Goal: Task Accomplishment & Management: Manage account settings

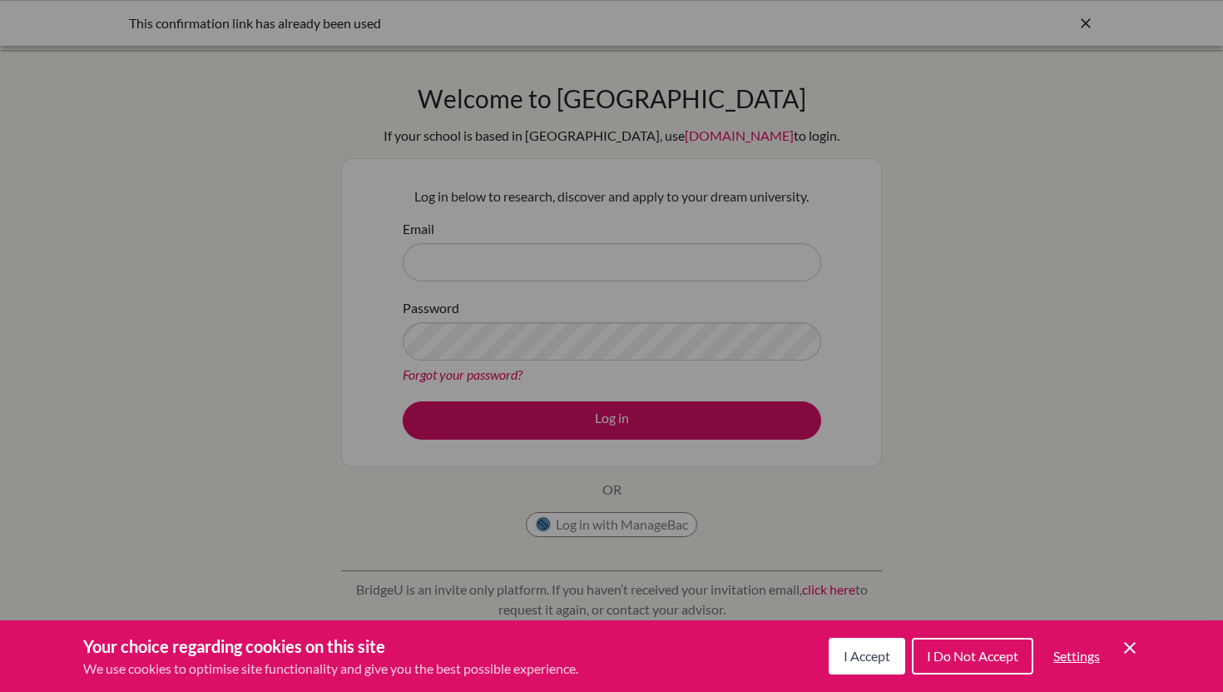
click at [849, 648] on span "I Accept" at bounding box center [867, 655] width 47 height 16
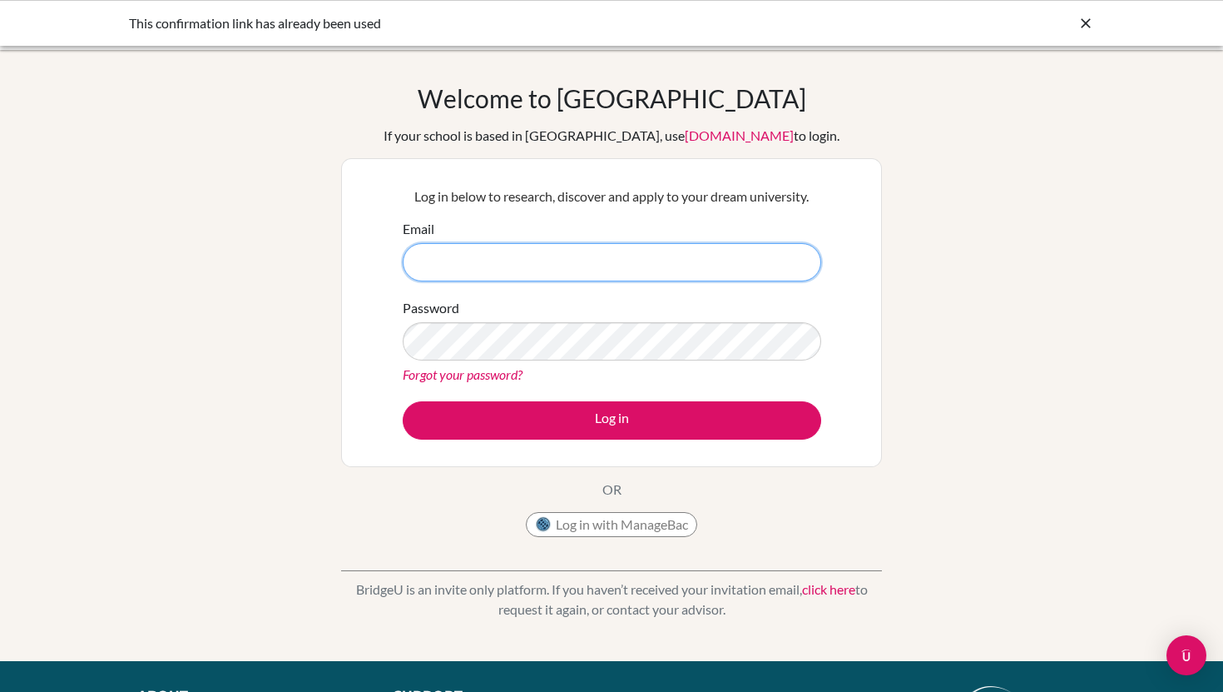
click at [577, 270] on input "Email" at bounding box center [612, 262] width 419 height 38
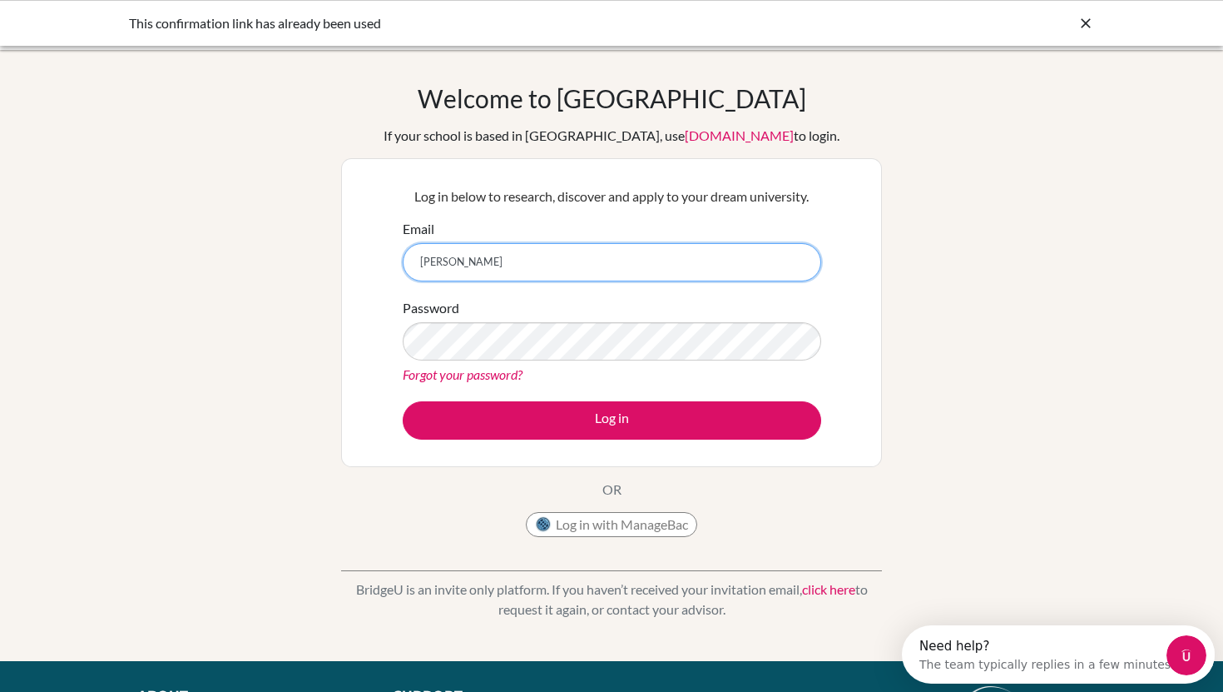
type input "J"
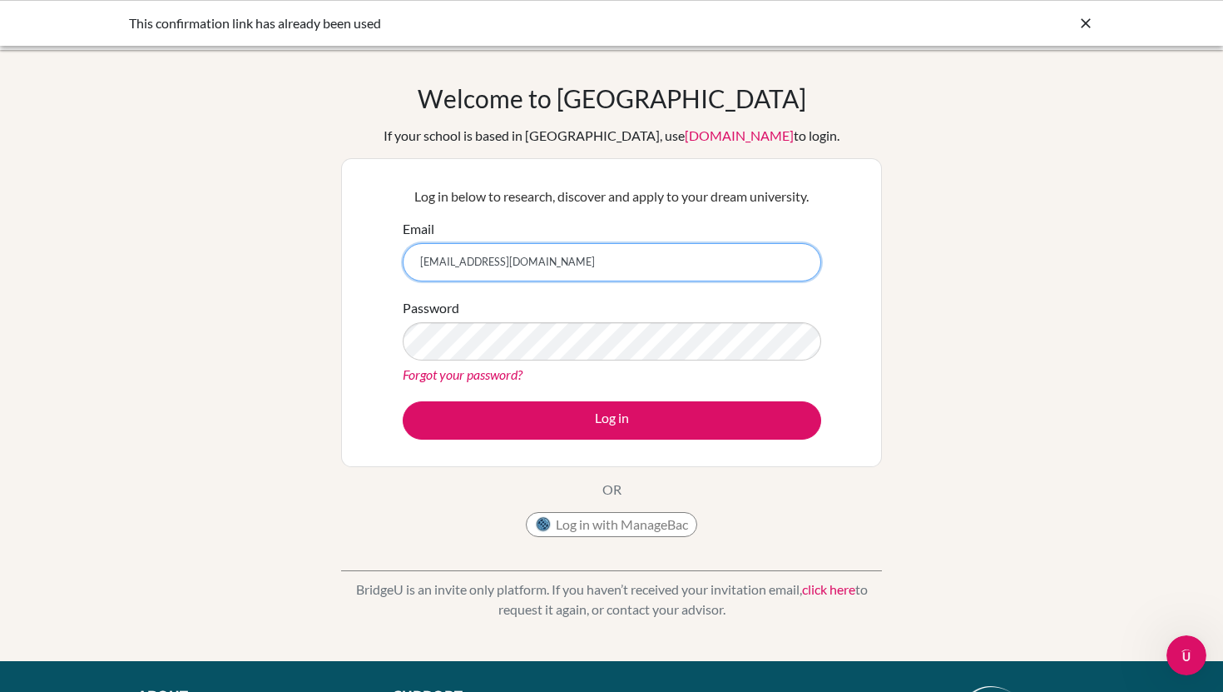
type input "[EMAIL_ADDRESS][DOMAIN_NAME]"
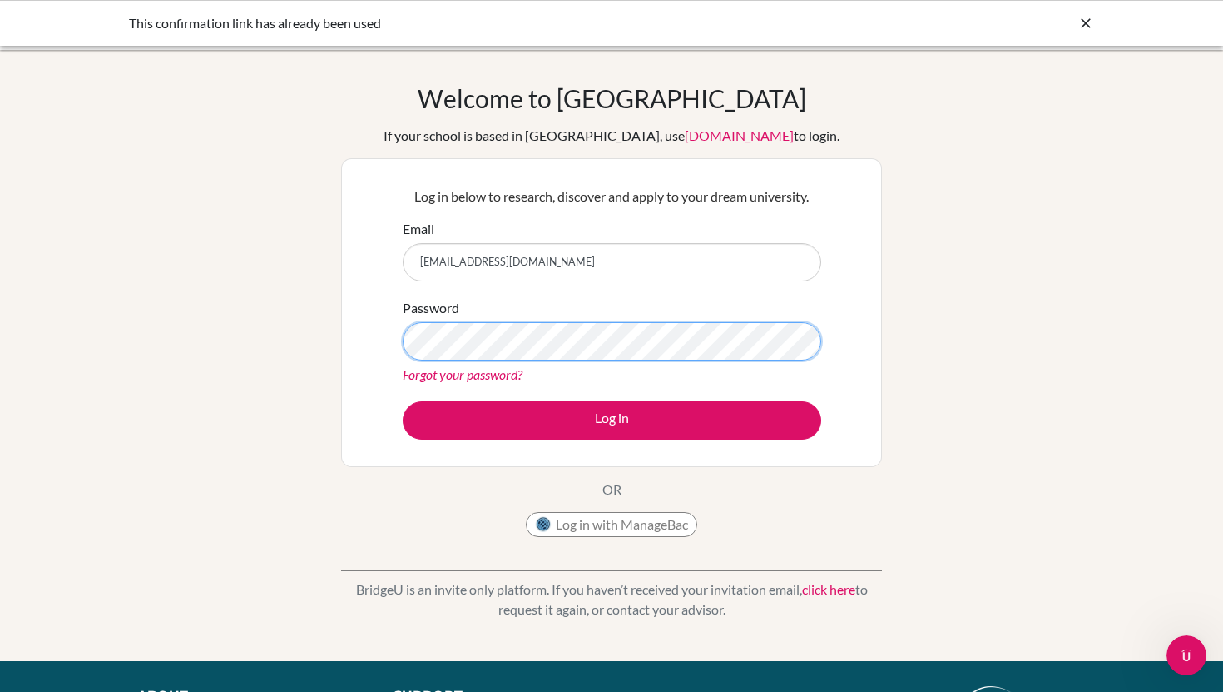
click at [403, 401] on button "Log in" at bounding box center [612, 420] width 419 height 38
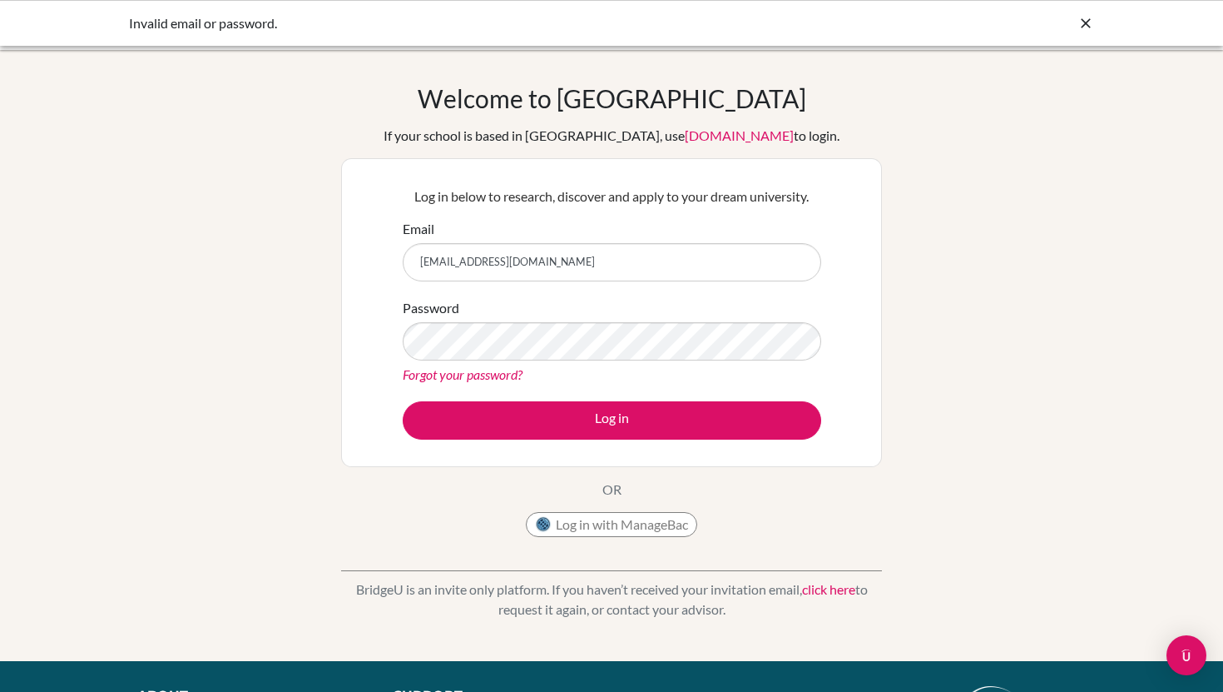
click at [476, 378] on link "Forgot your password?" at bounding box center [463, 374] width 120 height 16
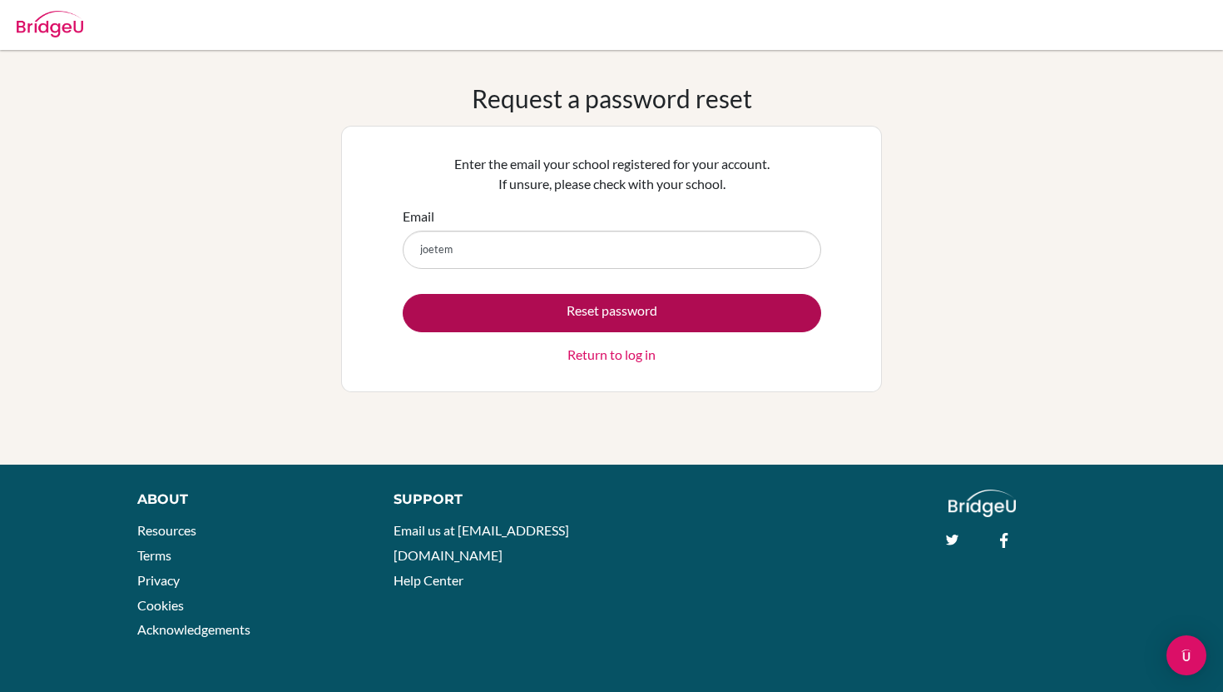
type input "[EMAIL_ADDRESS][DOMAIN_NAME]"
click at [548, 309] on button "Reset password" at bounding box center [612, 313] width 419 height 38
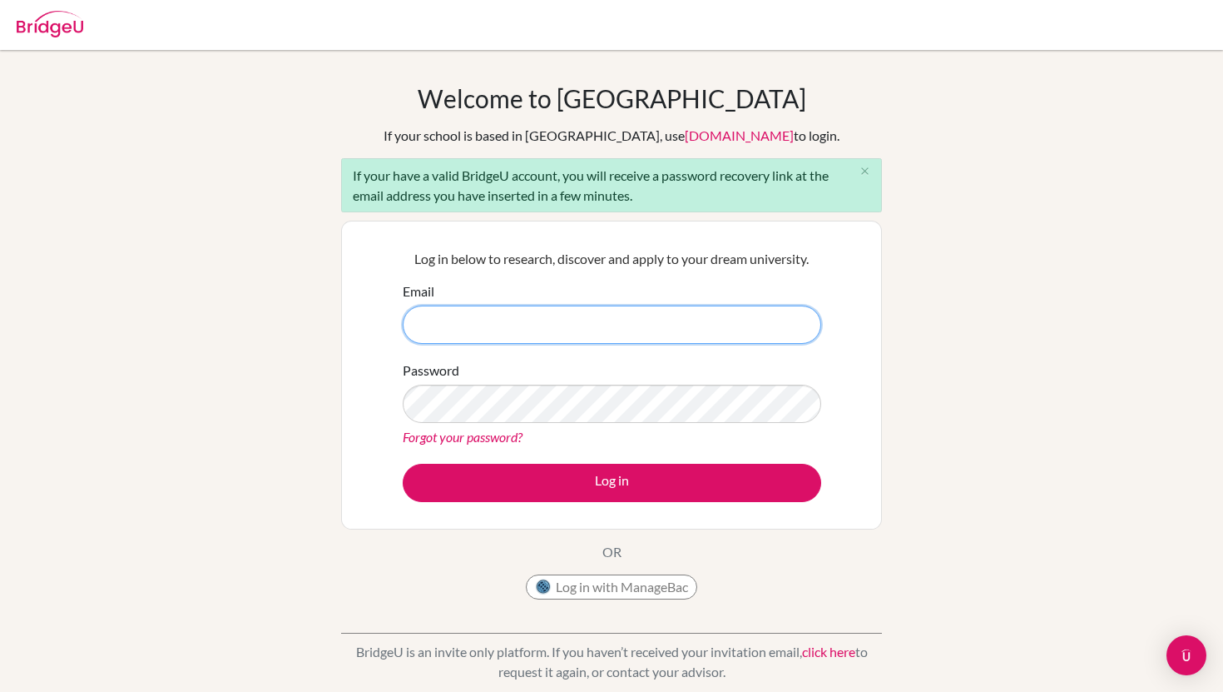
click at [508, 315] on input "Email" at bounding box center [612, 324] width 419 height 38
type input "joetemuulen.j@gmail.com"
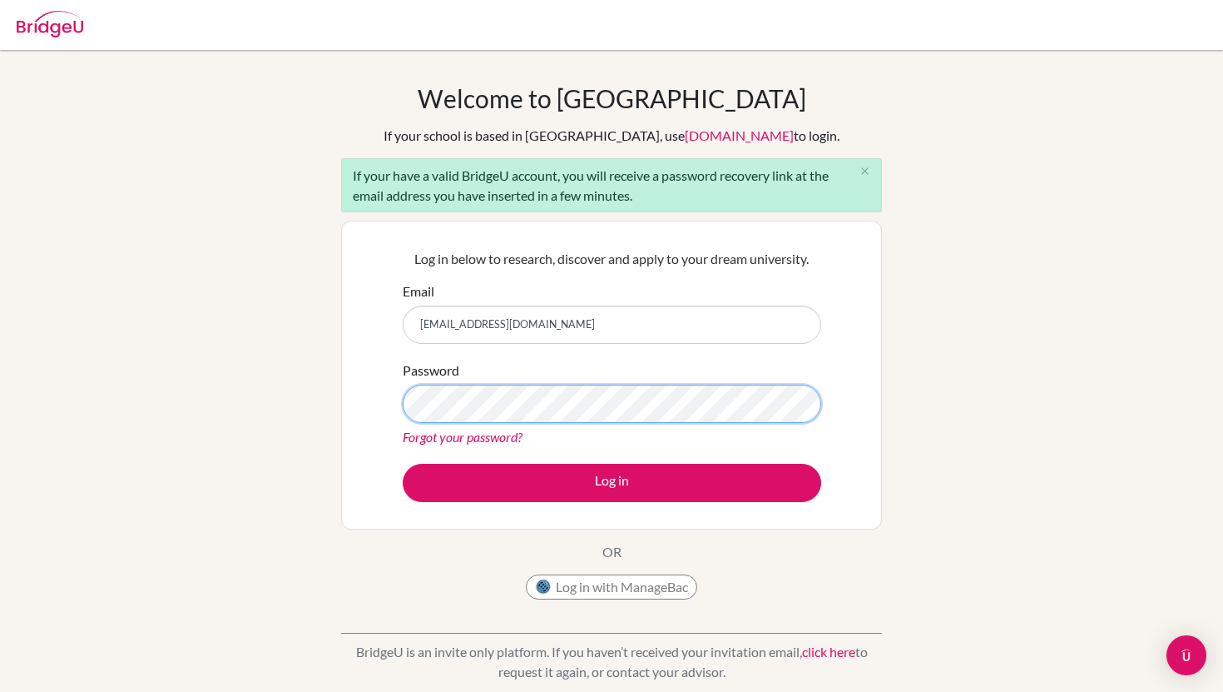
click at [403, 464] on button "Log in" at bounding box center [612, 483] width 419 height 38
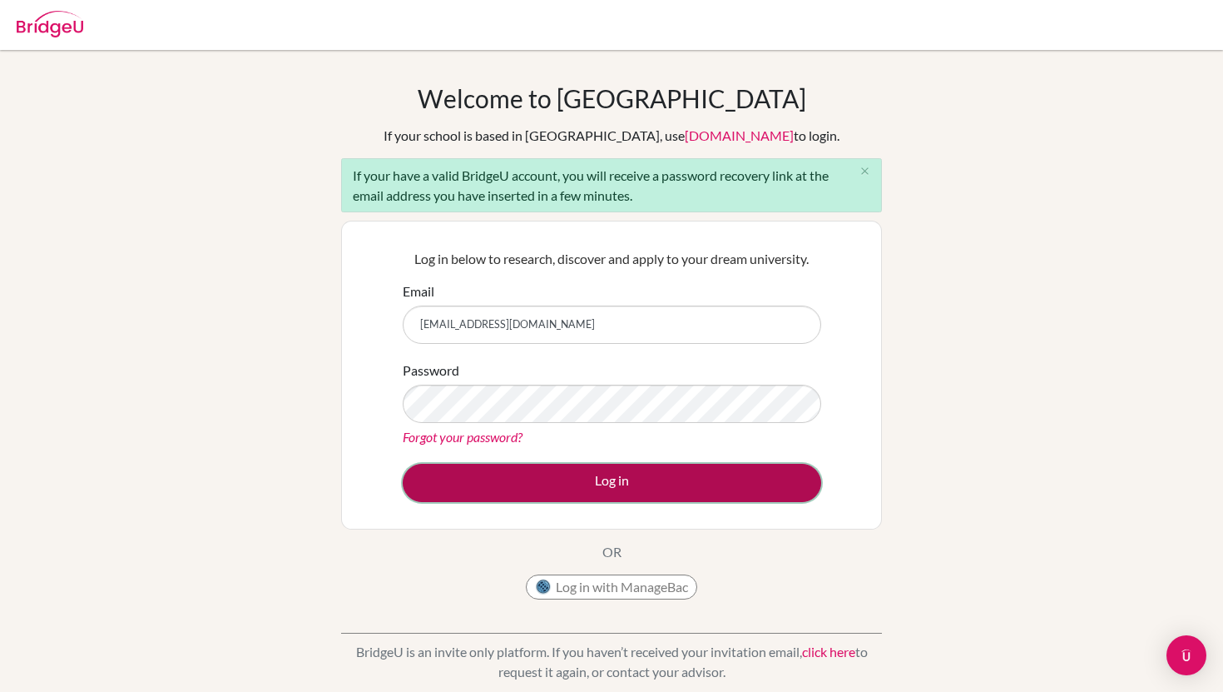
click at [528, 484] on button "Log in" at bounding box center [612, 483] width 419 height 38
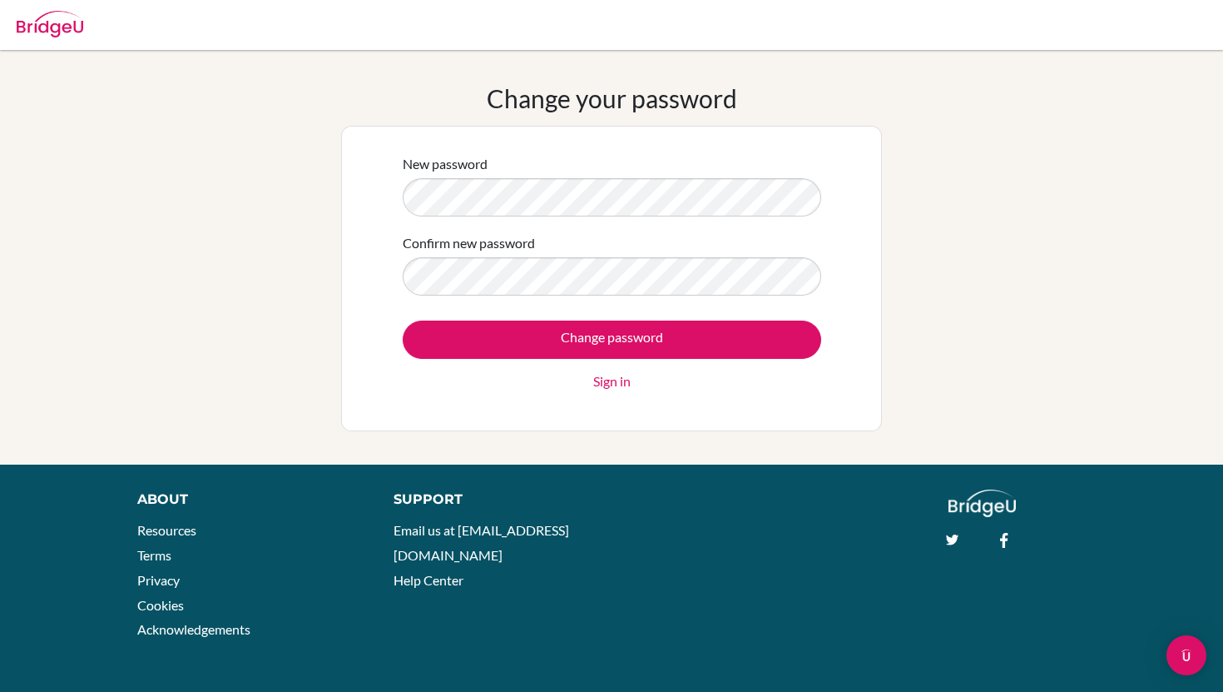
click at [580, 171] on div "New password" at bounding box center [612, 185] width 419 height 62
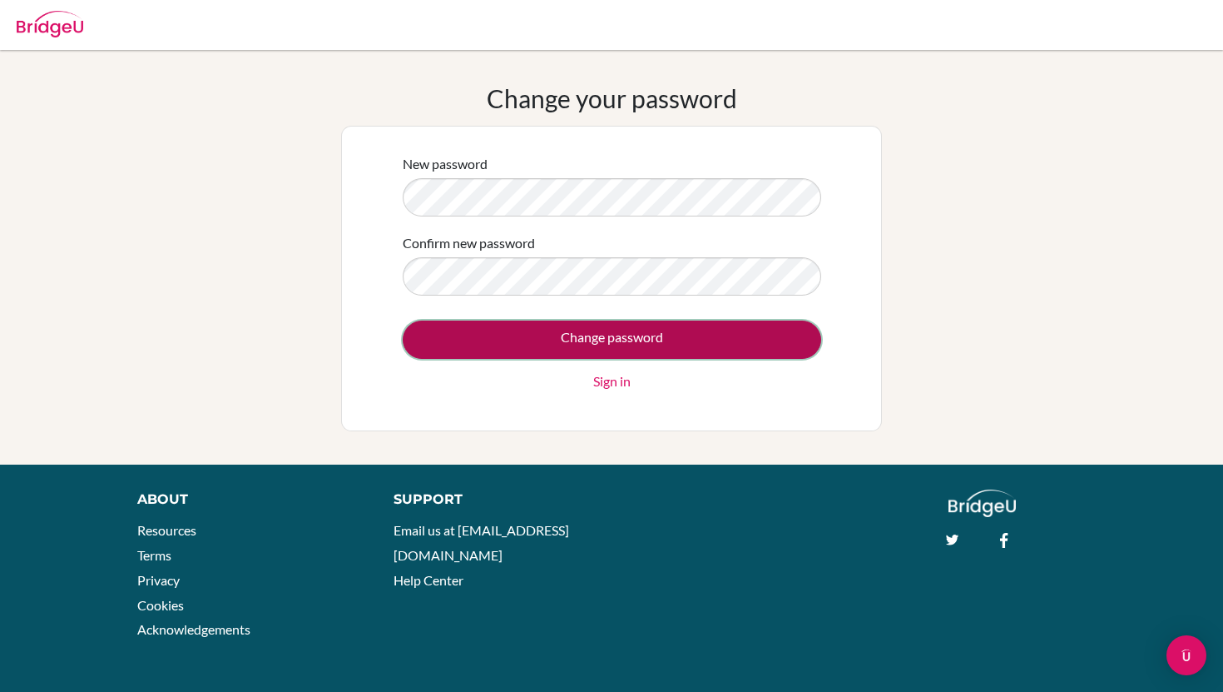
click at [595, 342] on input "Change password" at bounding box center [612, 339] width 419 height 38
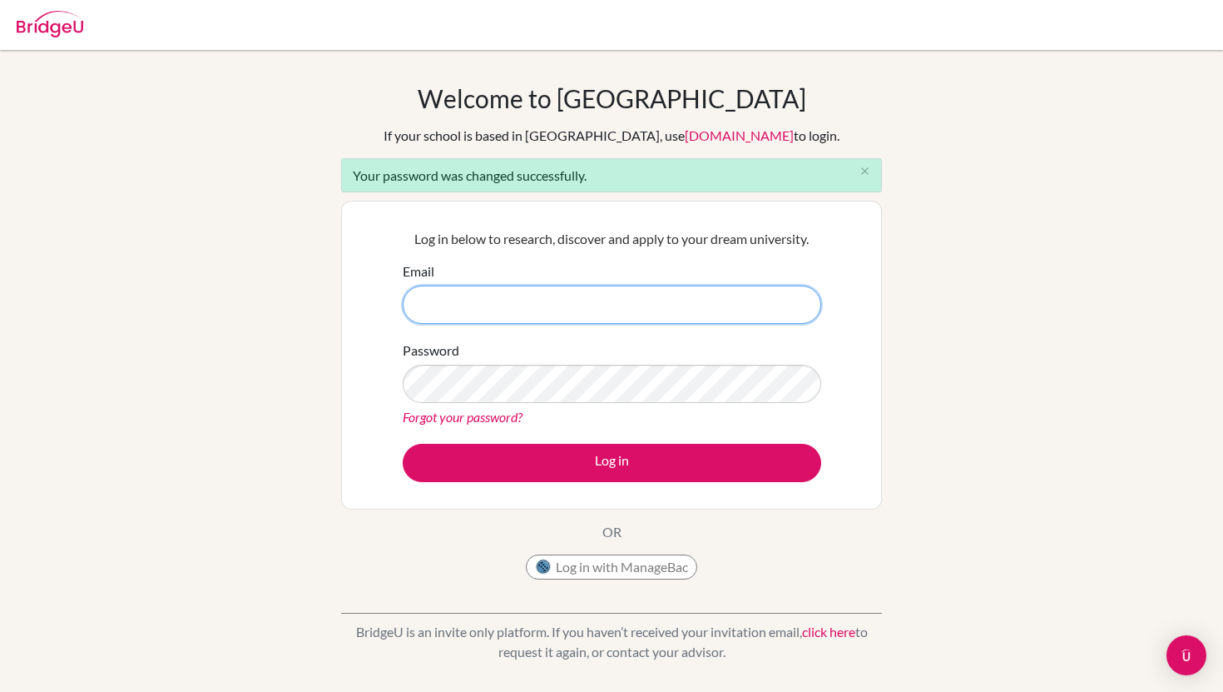
type input "[EMAIL_ADDRESS][DOMAIN_NAME]"
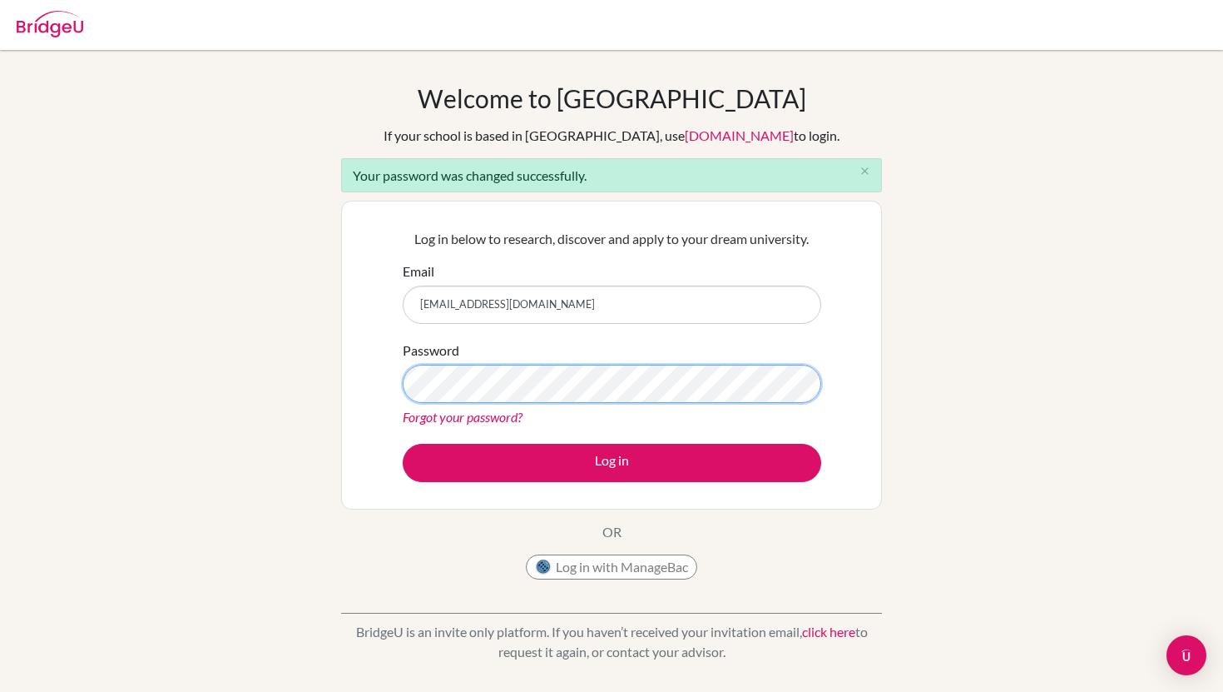
click at [393, 392] on div "Log in below to research, discover and apply to your dream university. Email [E…" at bounding box center [611, 355] width 439 height 274
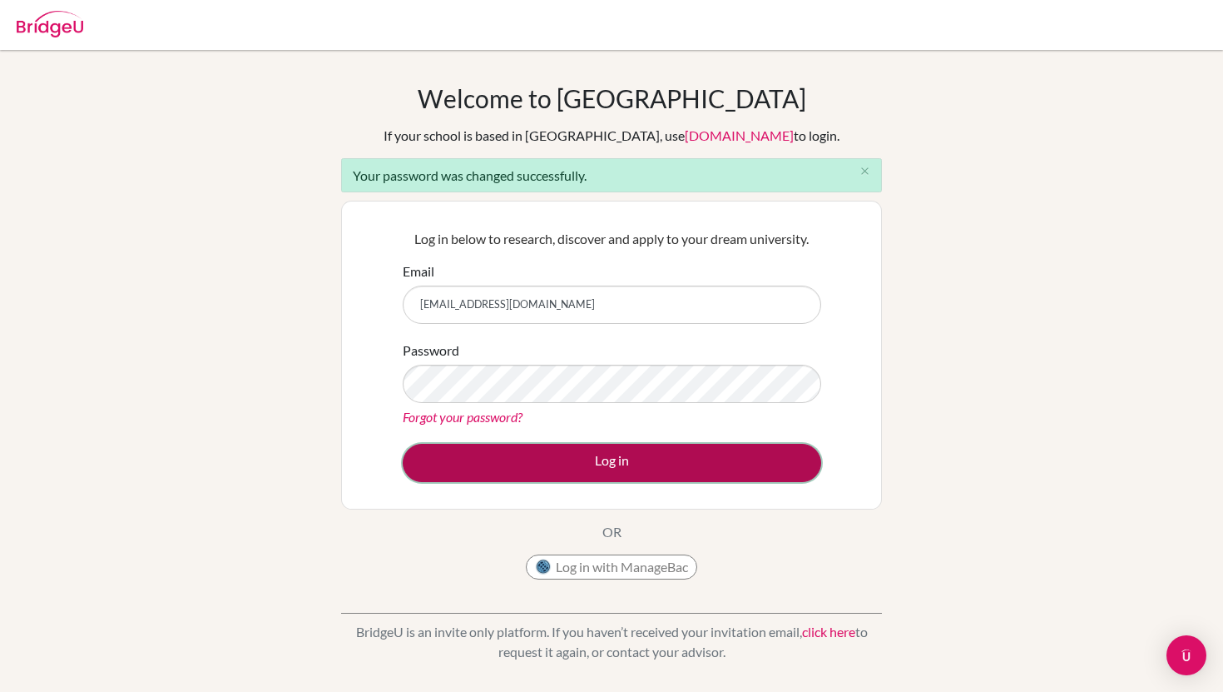
click at [445, 480] on button "Log in" at bounding box center [612, 463] width 419 height 38
